Goal: Find specific page/section: Find specific page/section

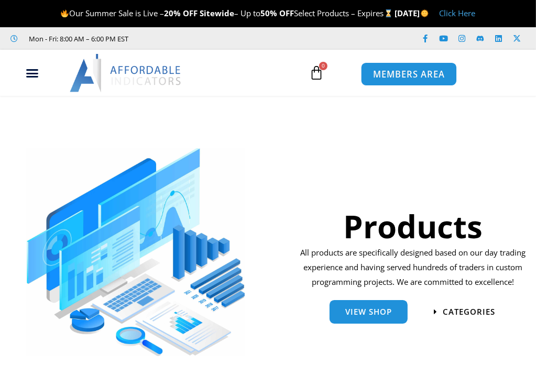
click at [415, 72] on span "MEMBERS AREA" at bounding box center [409, 74] width 72 height 9
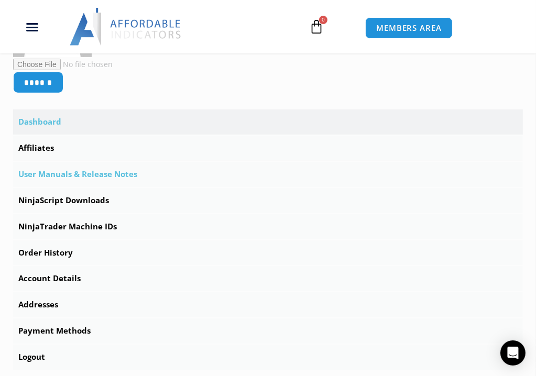
scroll to position [293, 0]
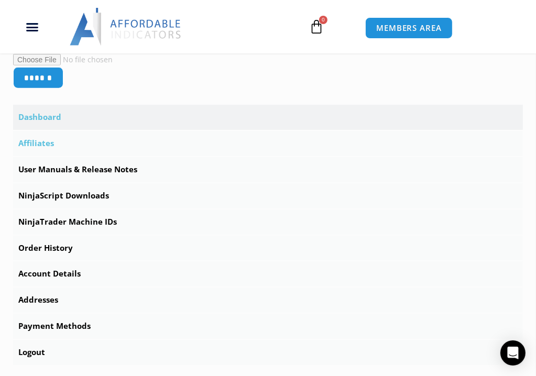
click at [38, 145] on link "Affiliates" at bounding box center [267, 143] width 509 height 25
